Goal: Task Accomplishment & Management: Manage account settings

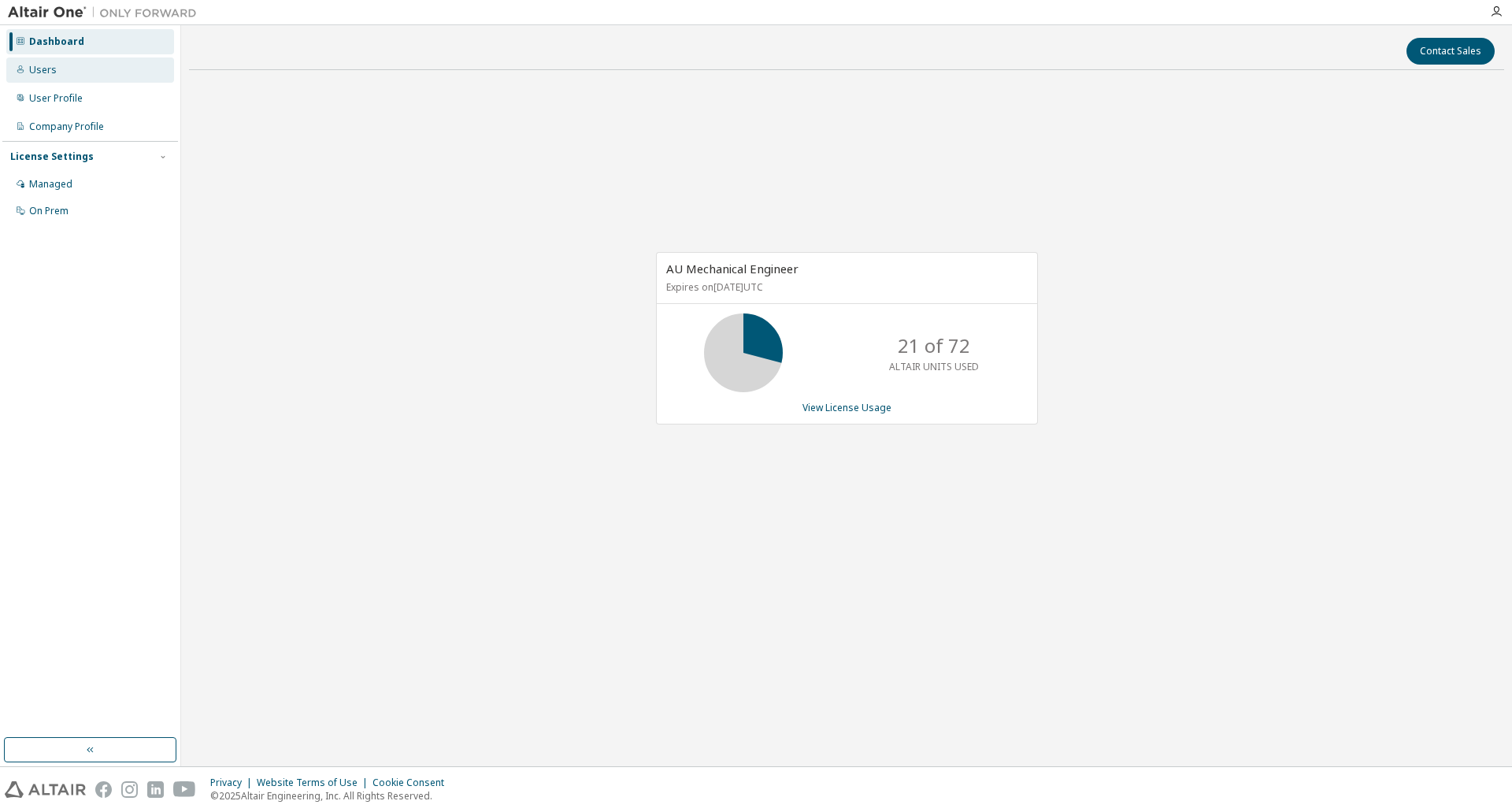
click at [44, 70] on div "Users" at bounding box center [42, 70] width 27 height 13
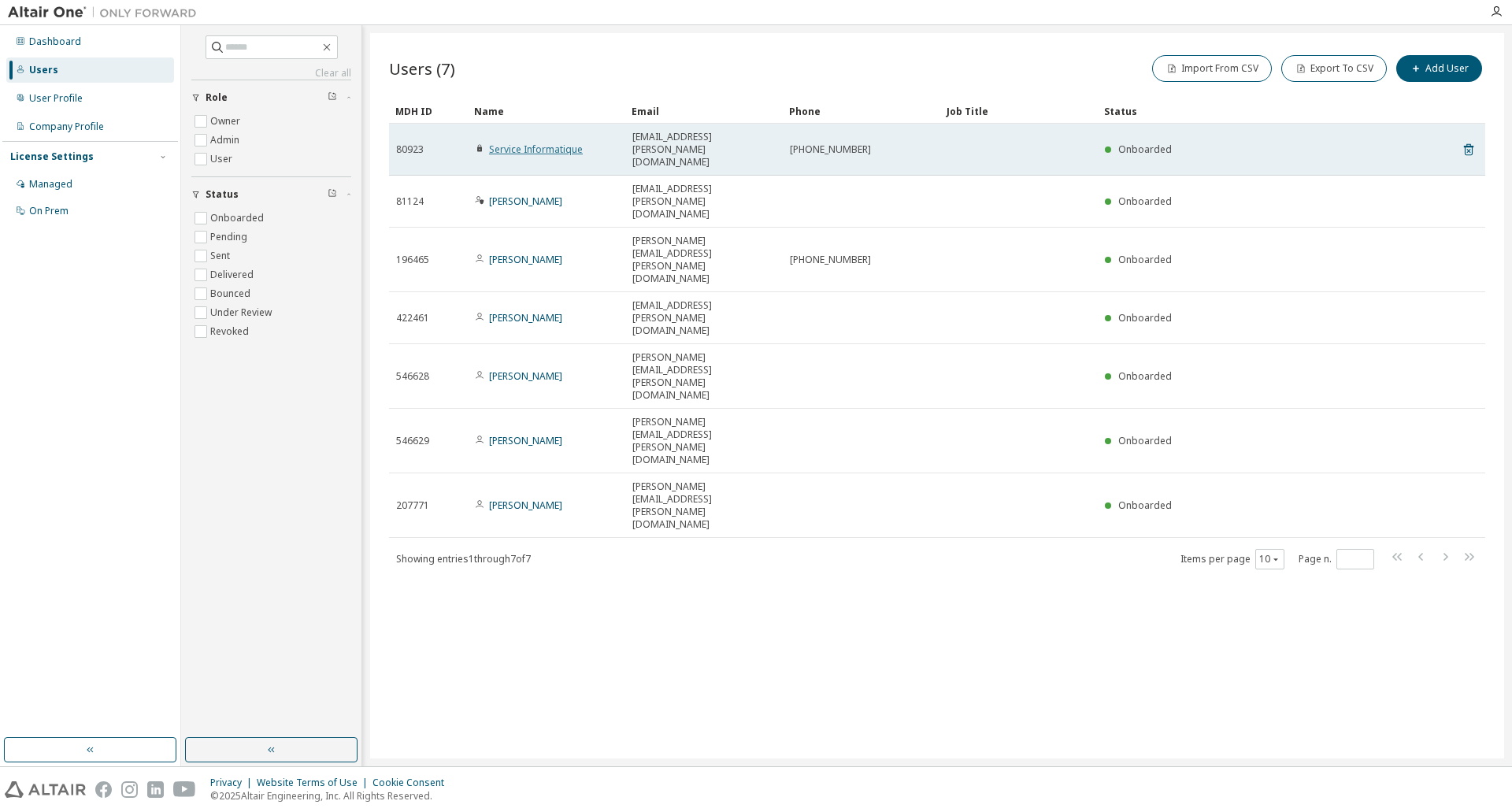
click at [534, 143] on link "Service Informatique" at bounding box center [536, 149] width 94 height 14
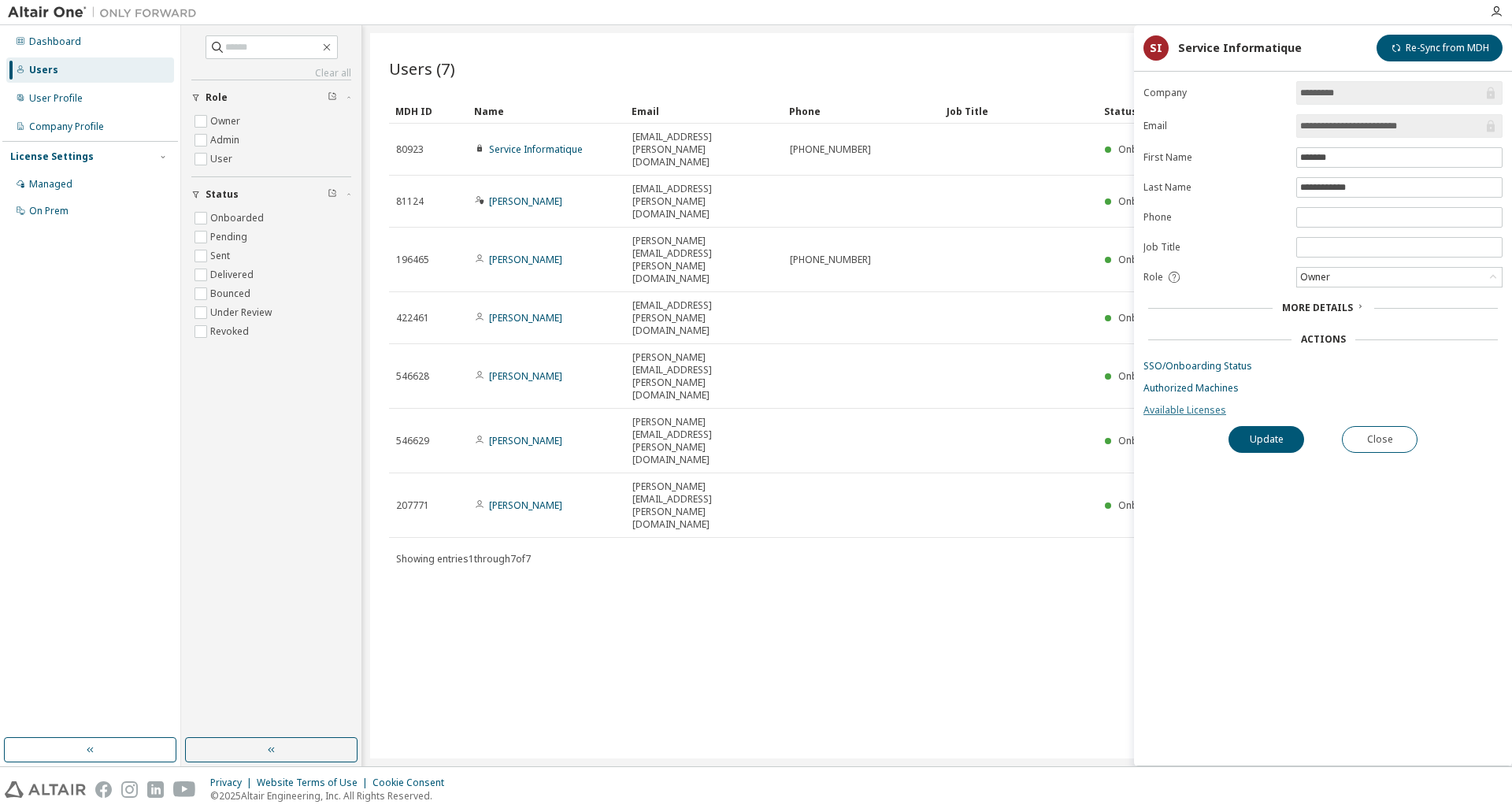
click at [1205, 407] on link "Available Licenses" at bounding box center [1323, 410] width 359 height 13
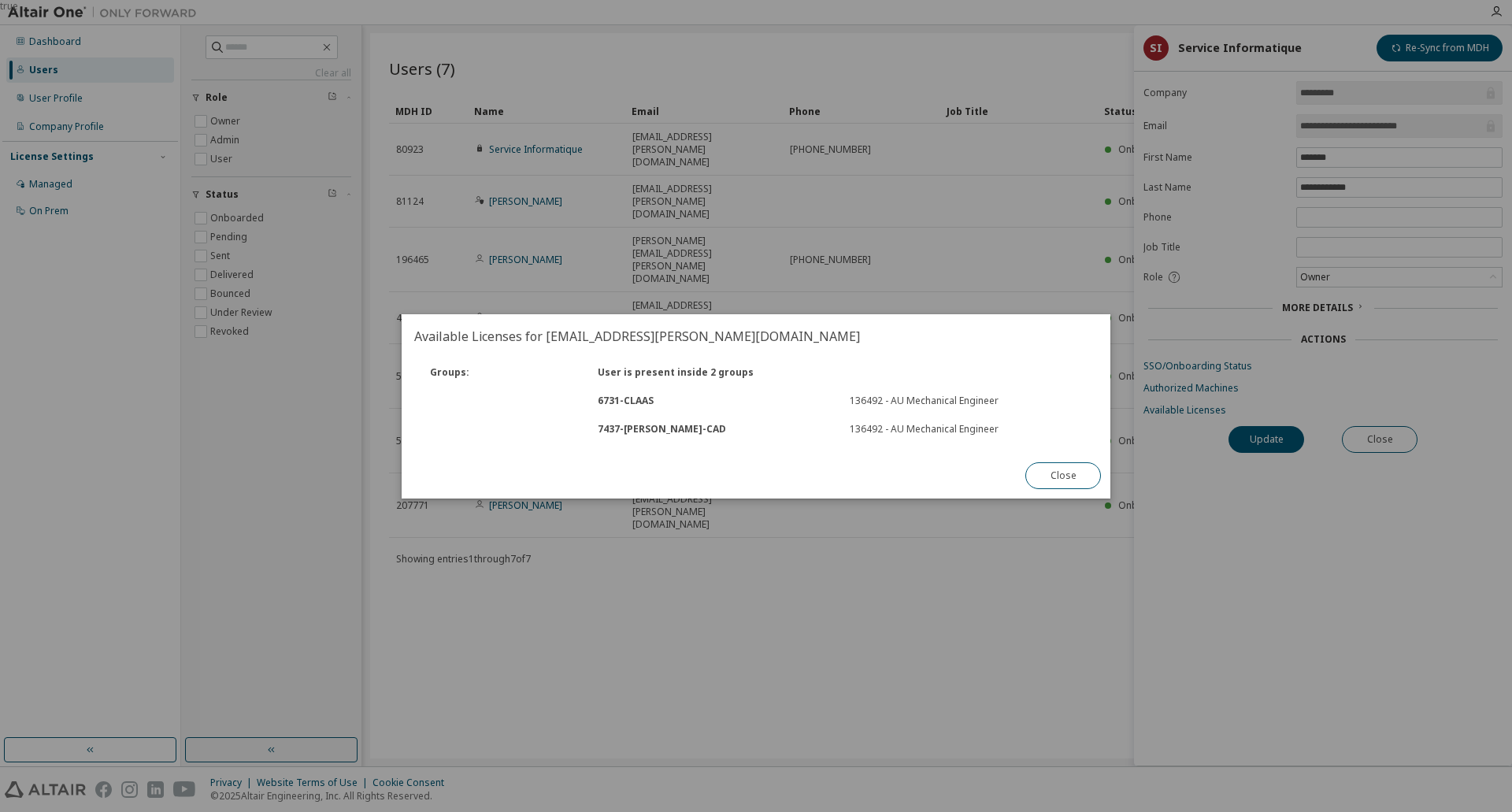
click at [637, 432] on div "7437 - SOLSI-CAD" at bounding box center [714, 429] width 252 height 13
click at [937, 400] on div "136492 - AU Mechanical Engineer" at bounding box center [966, 401] width 233 height 13
click at [941, 420] on div "7437 - SOLSI-CAD 136492 - AU Mechanical Engineer" at bounding box center [755, 428] width 686 height 28
click at [1051, 475] on button "Close" at bounding box center [1063, 475] width 75 height 26
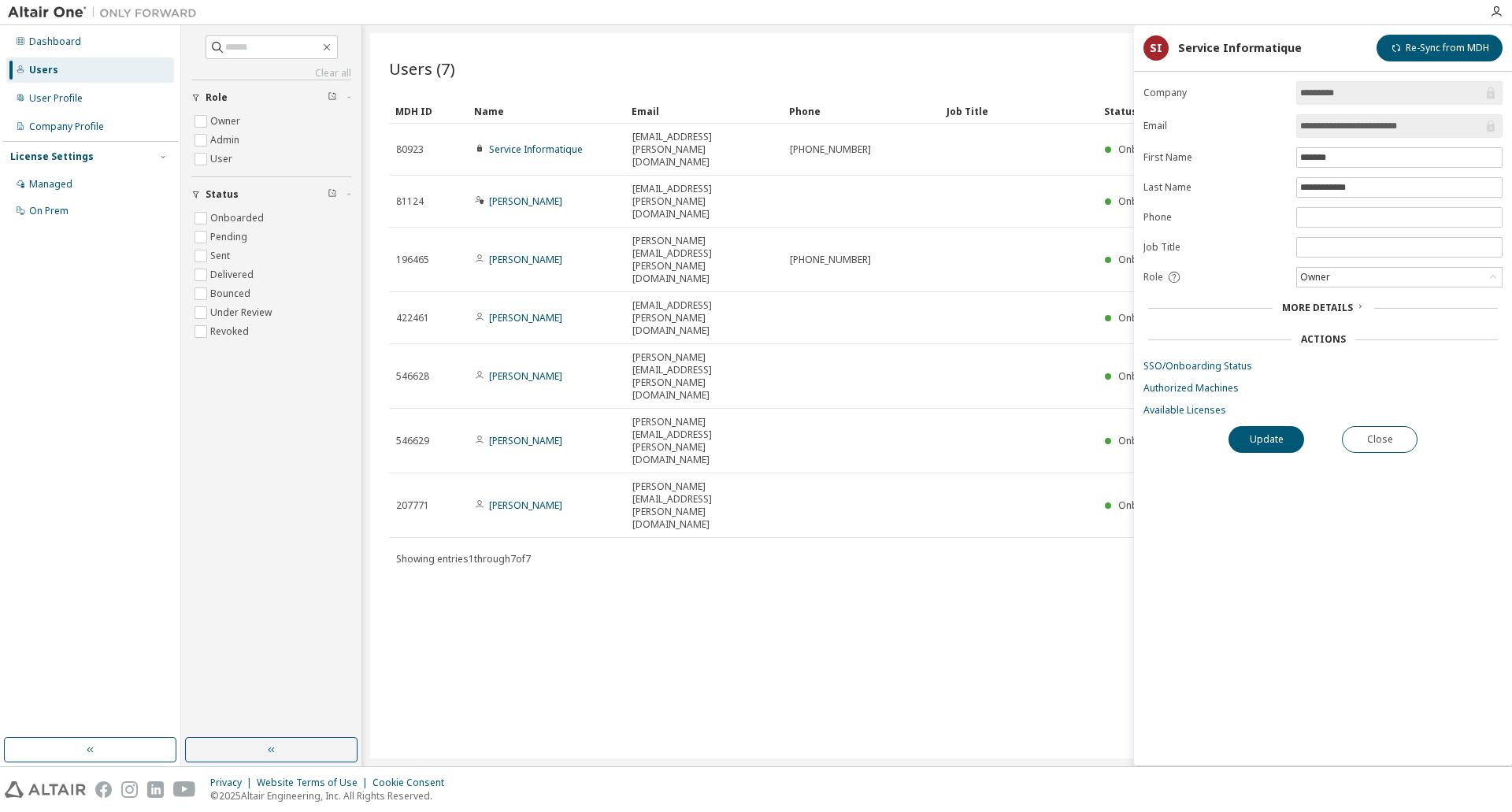
click at [978, 444] on div "Users (7) Import From CSV Export To CSV Add User Clear Load Save Save As Field …" at bounding box center [937, 396] width 1134 height 726
click at [1350, 446] on button "Close" at bounding box center [1379, 439] width 75 height 26
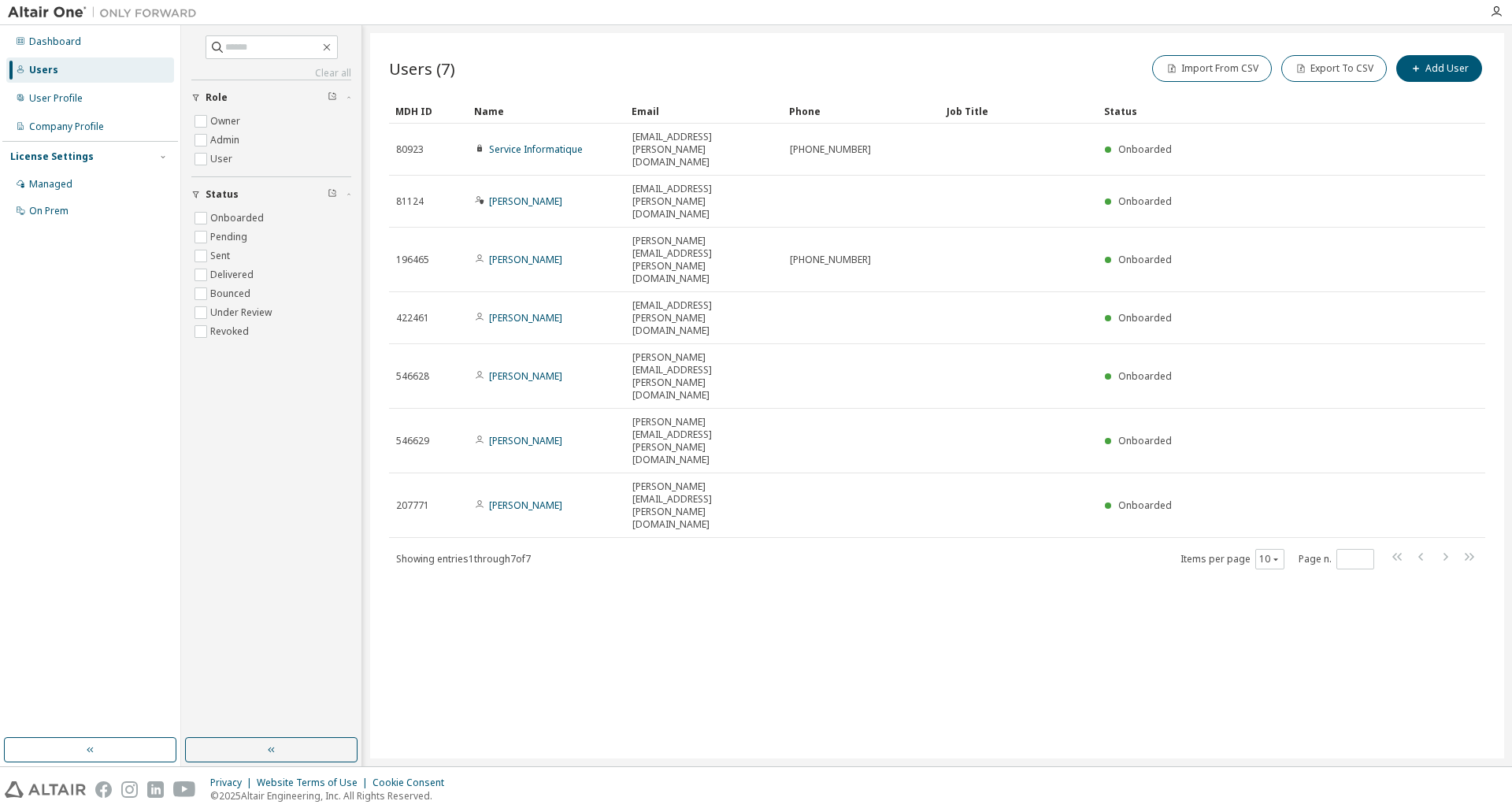
click at [897, 591] on div "Users (7) Import From CSV Export To CSV Add User Clear Load Save Save As Field …" at bounding box center [937, 396] width 1134 height 726
click at [1107, 746] on div "Users (7) Import From CSV Export To CSV Add User Clear Load Save Save As Field …" at bounding box center [937, 396] width 1134 height 726
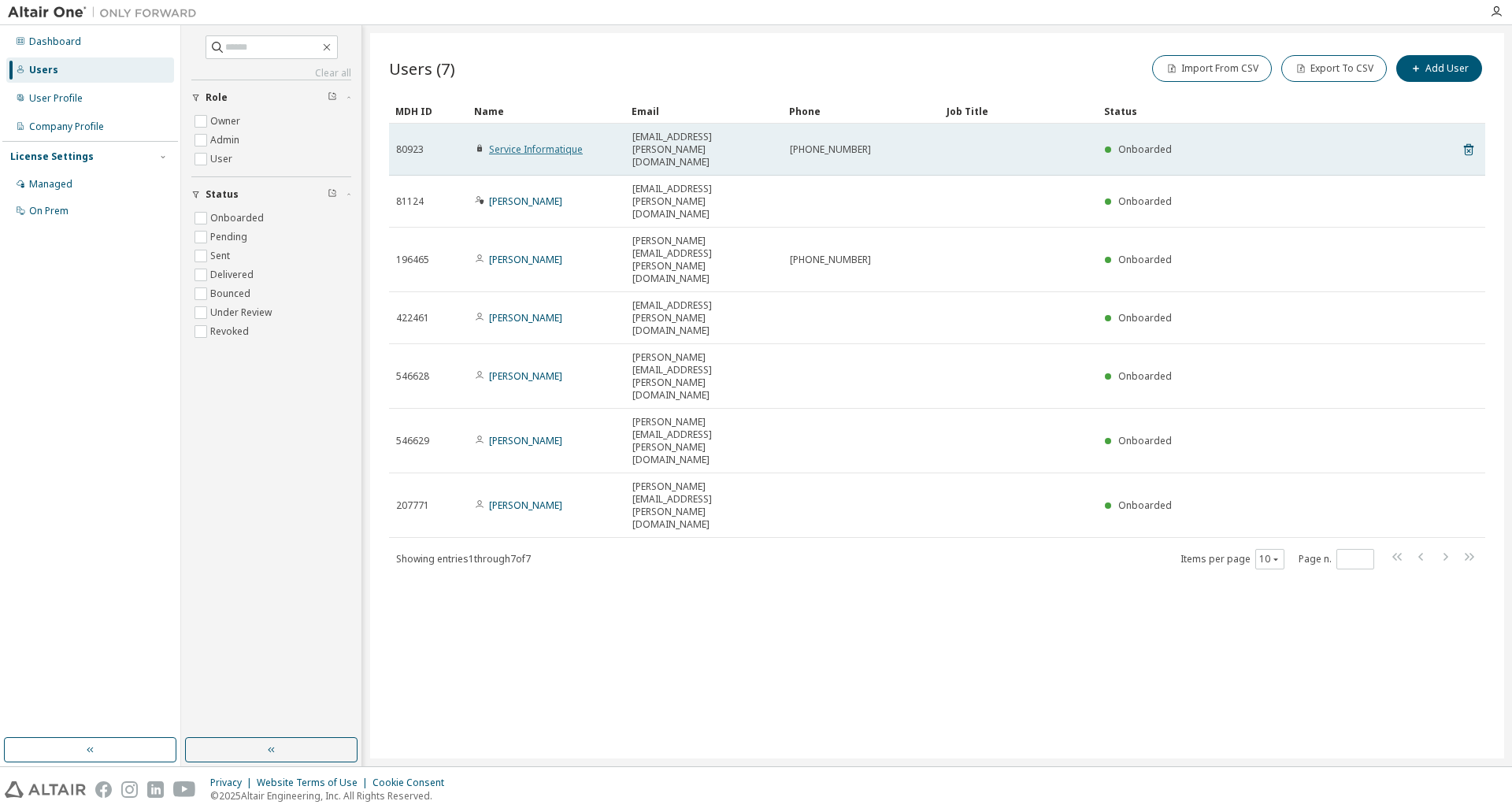
click at [509, 143] on link "Service Informatique" at bounding box center [536, 149] width 94 height 14
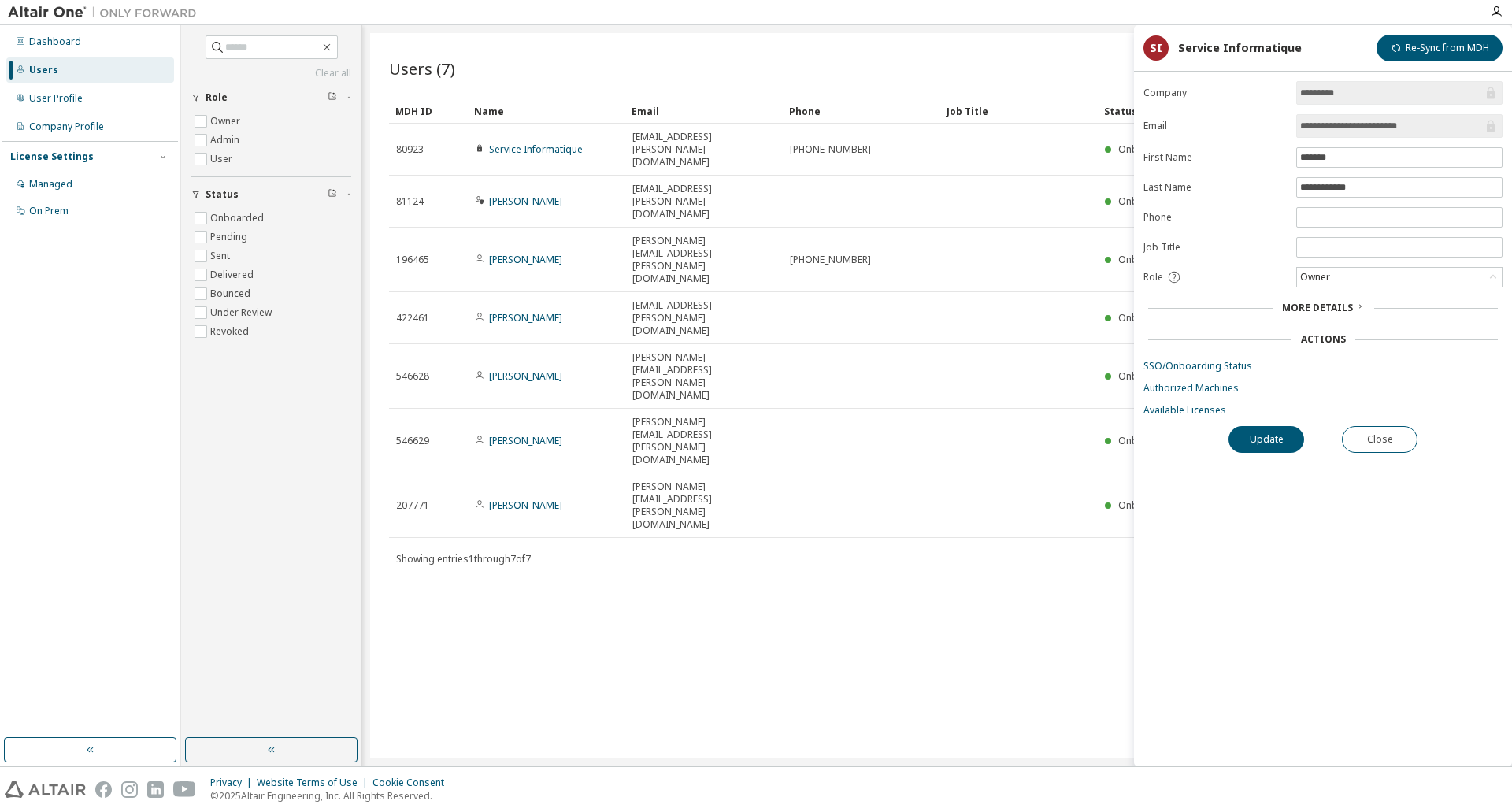
click at [1313, 308] on span "More Details" at bounding box center [1317, 308] width 70 height 14
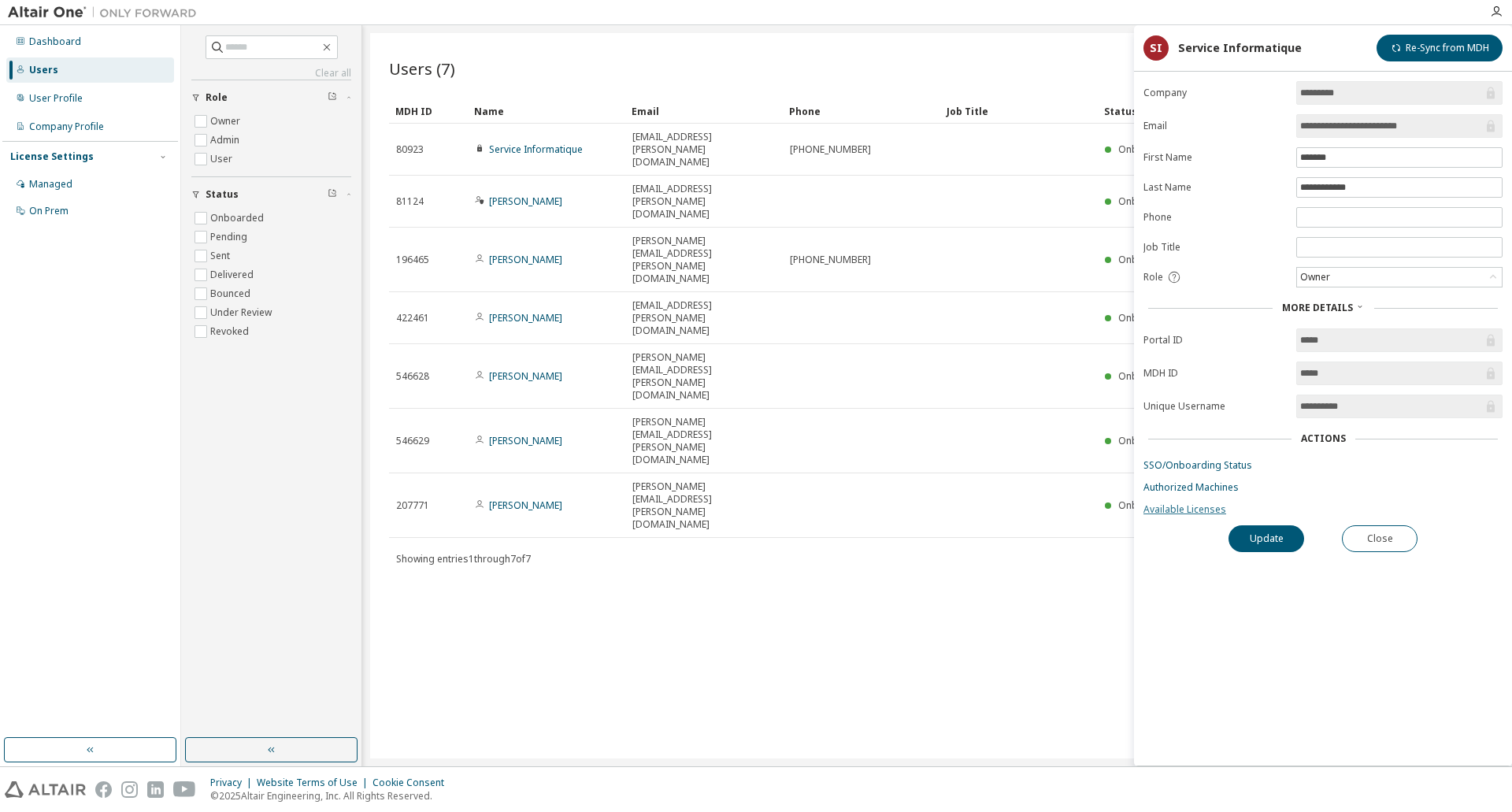
click at [1203, 506] on link "Available Licenses" at bounding box center [1323, 509] width 359 height 13
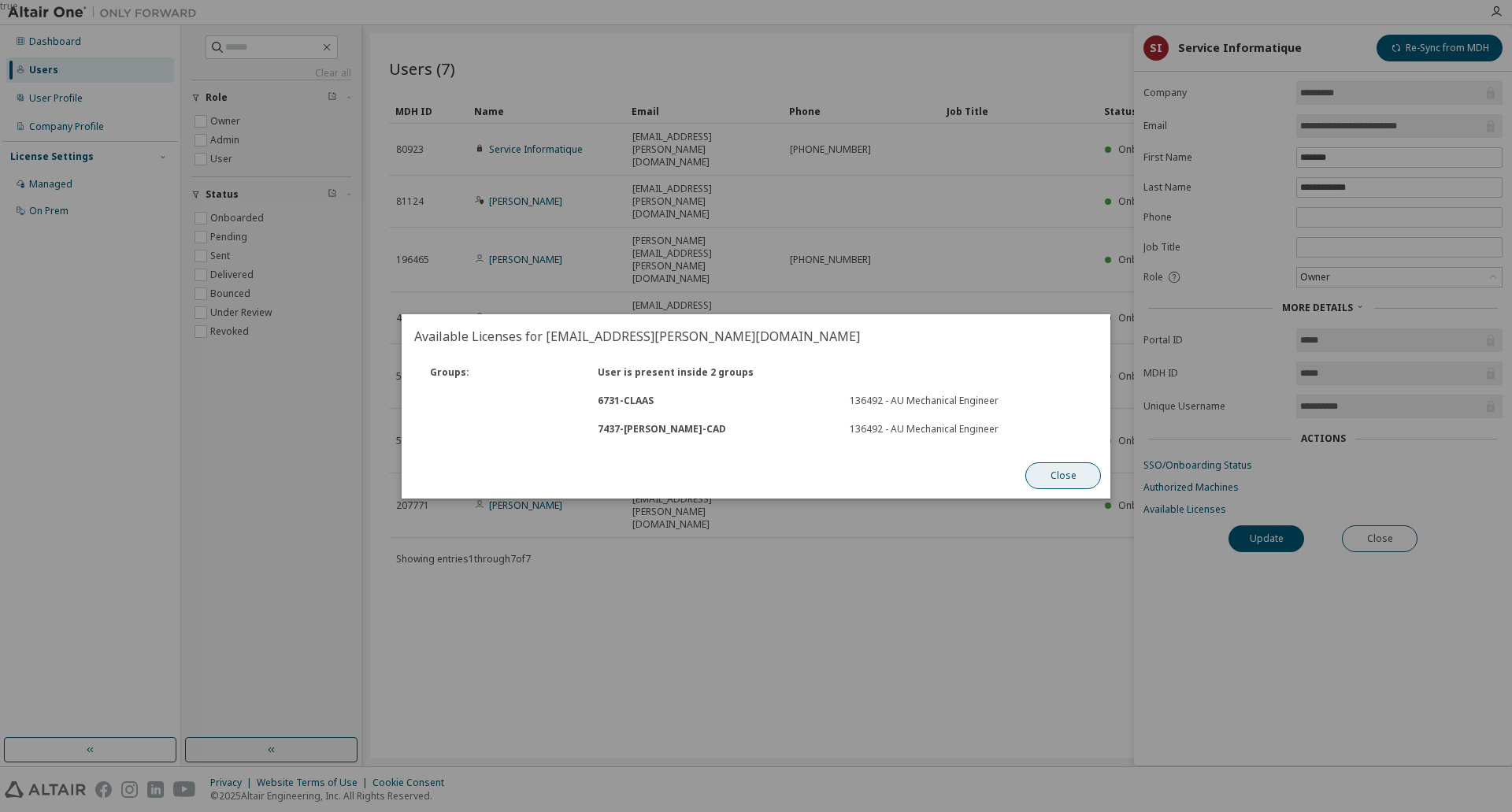
click at [1054, 470] on button "Close" at bounding box center [1063, 475] width 75 height 26
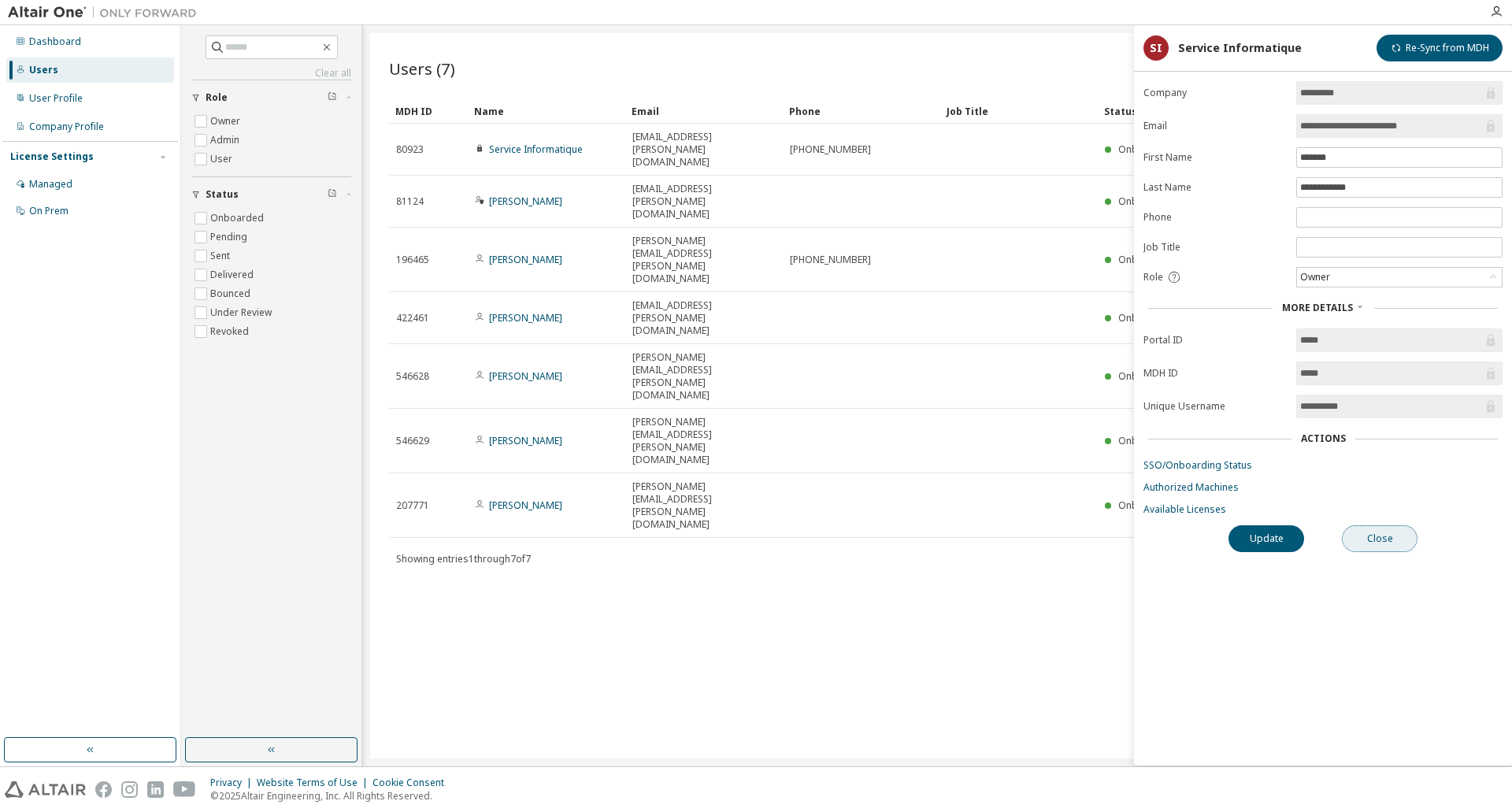
click at [1366, 533] on button "Close" at bounding box center [1379, 538] width 75 height 26
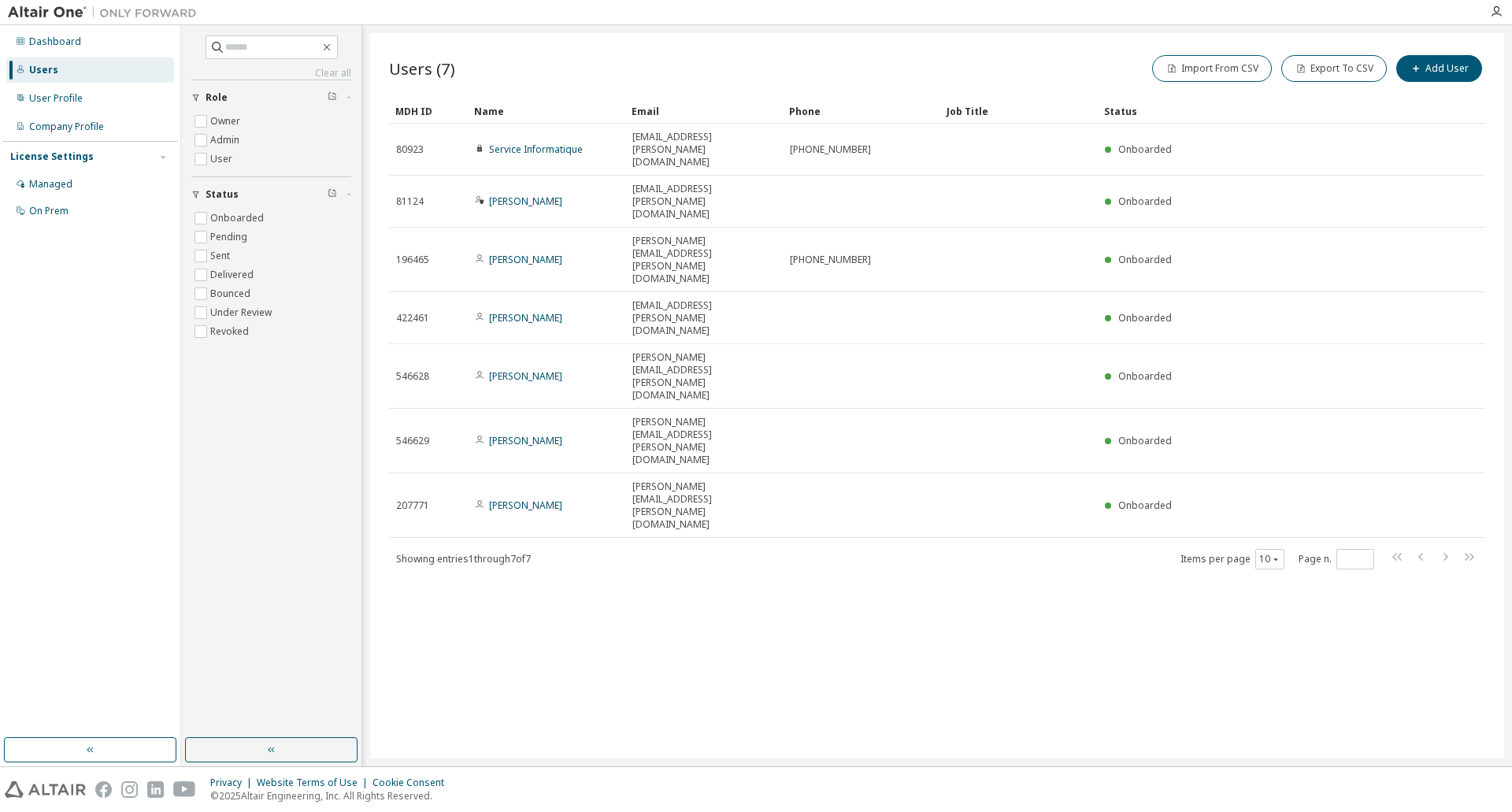
click at [827, 515] on div "Users (7) Import From CSV Export To CSV Add User Clear Load Save Save As Field …" at bounding box center [937, 396] width 1134 height 726
click at [937, 513] on div "Users (7) Import From CSV Export To CSV Add User Clear Load Save Save As Field …" at bounding box center [937, 396] width 1134 height 726
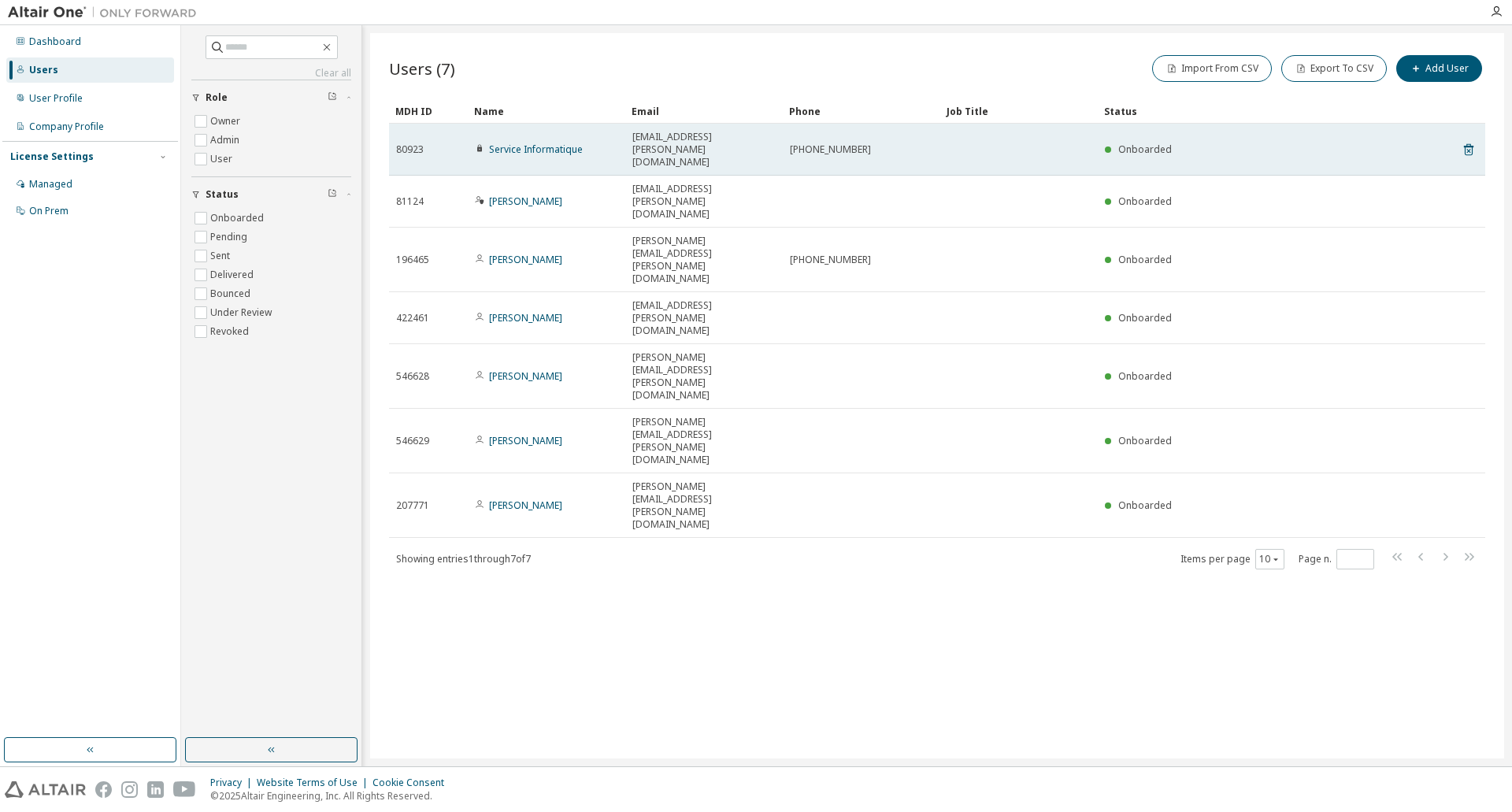
click at [674, 150] on td "informatique@solsi-cad.fr" at bounding box center [704, 149] width 158 height 52
click at [670, 138] on span "informatique@solsi-cad.fr" at bounding box center [704, 149] width 143 height 38
click at [528, 143] on link "Service Informatique" at bounding box center [536, 149] width 94 height 14
